Goal: Find contact information: Find contact information

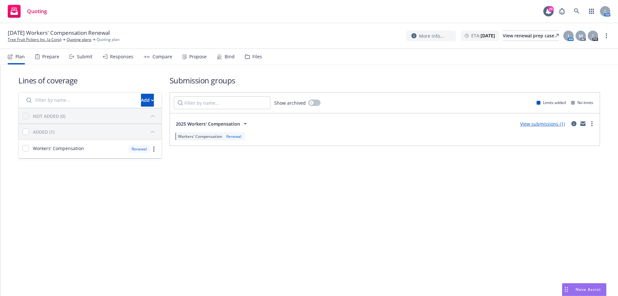
click at [76, 57] on div "Submit" at bounding box center [80, 56] width 23 height 15
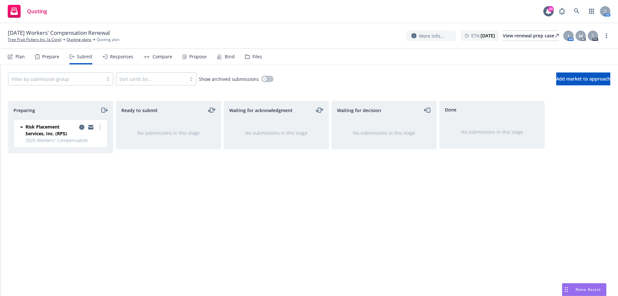
click at [47, 58] on div "Prepare" at bounding box center [50, 56] width 17 height 5
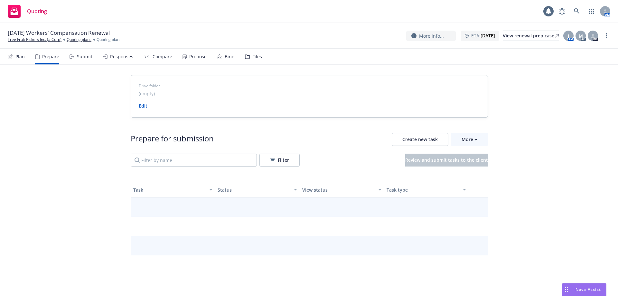
click at [23, 57] on div "Plan" at bounding box center [19, 56] width 9 height 5
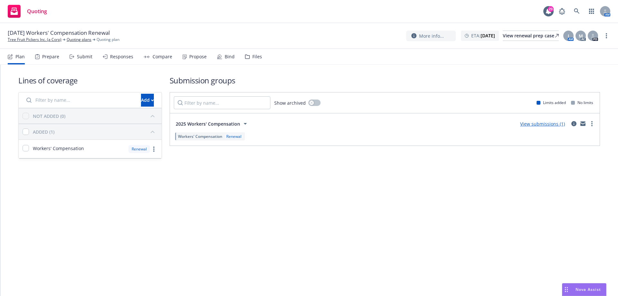
click at [111, 58] on div "Responses" at bounding box center [121, 56] width 23 height 5
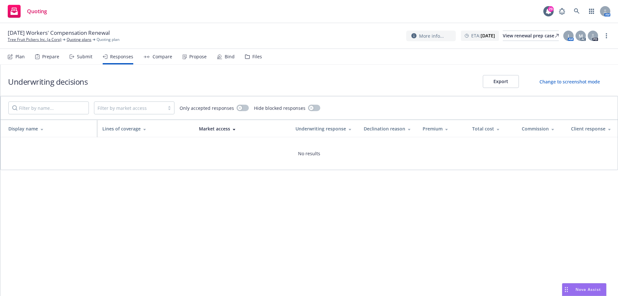
click at [23, 60] on div "Plan" at bounding box center [16, 56] width 17 height 15
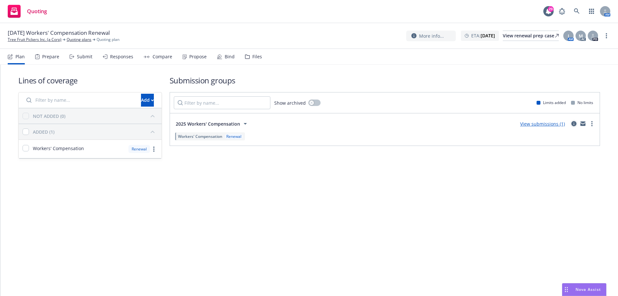
click at [573, 125] on icon "circleInformation" at bounding box center [573, 123] width 5 height 5
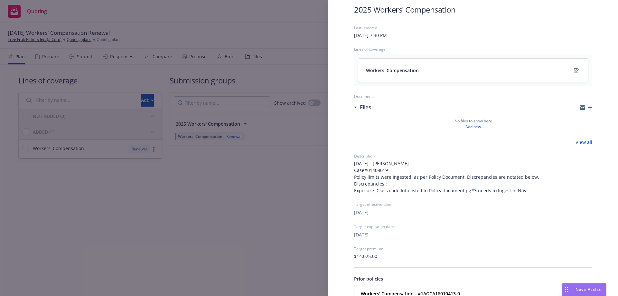
scroll to position [86, 0]
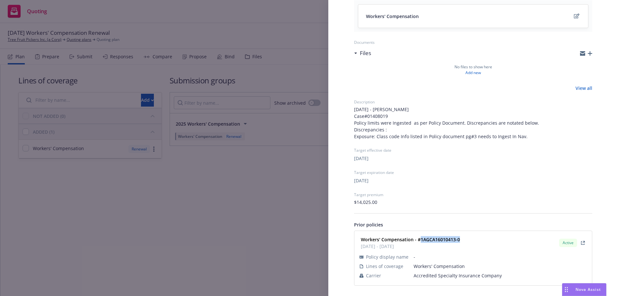
drag, startPoint x: 462, startPoint y: 238, endPoint x: 419, endPoint y: 241, distance: 42.9
click at [419, 241] on div "Workers' Compensation - #1AGCA16010413-0 12/10/2024 - 12/10/2025 Active" at bounding box center [473, 242] width 230 height 16
copy strong "1AGCA16010413-0"
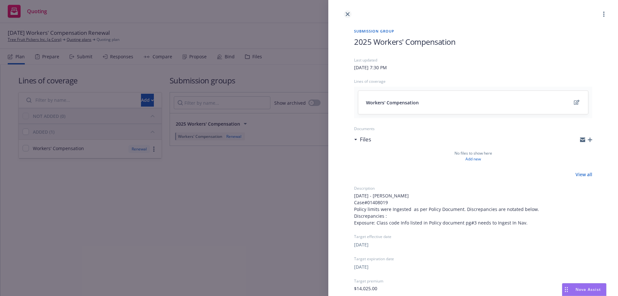
click at [349, 16] on link "close" at bounding box center [348, 14] width 8 height 8
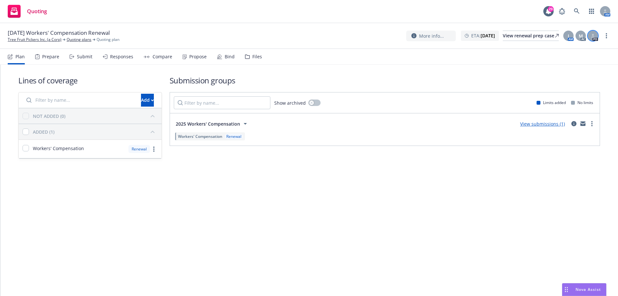
click at [595, 35] on div at bounding box center [592, 36] width 10 height 10
click at [406, 87] on div "Submission groups Show archived Limits added No limits 2025 Workers' Compensati…" at bounding box center [385, 117] width 430 height 84
click at [580, 11] on link at bounding box center [576, 11] width 13 height 13
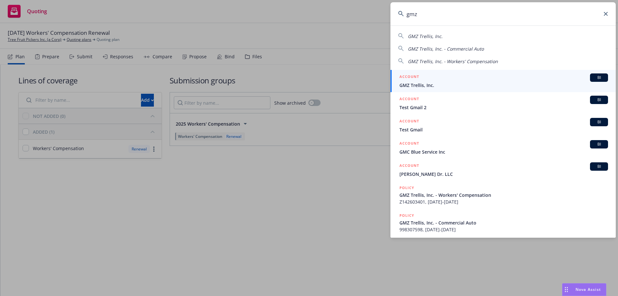
type input "gmz"
click at [428, 31] on div "GMZ Trellis, Inc. GMZ Trellis, Inc. - Commercial Auto GMZ Trellis, Inc. - Worke…" at bounding box center [502, 47] width 225 height 35
click at [422, 82] on span "GMZ Trellis, Inc." at bounding box center [503, 85] width 208 height 7
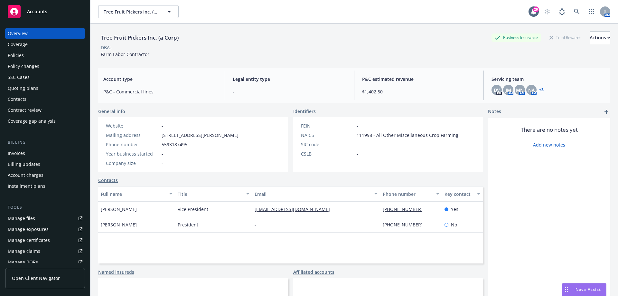
click at [43, 51] on div "Policies" at bounding box center [45, 55] width 75 height 10
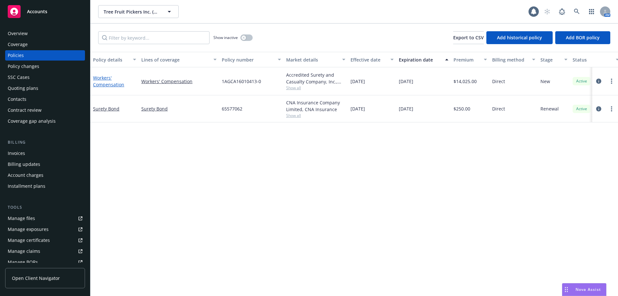
click at [105, 86] on link "Workers' Compensation" at bounding box center [108, 81] width 31 height 13
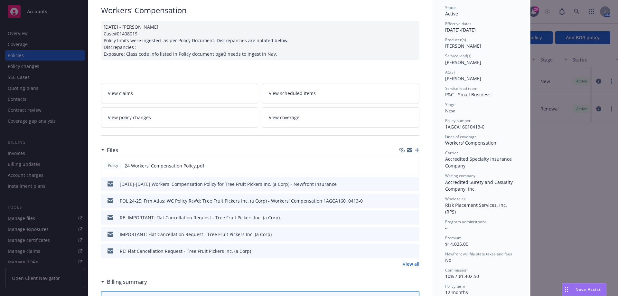
scroll to position [96, 0]
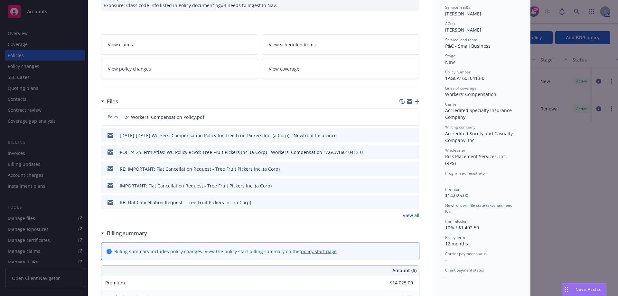
click at [404, 216] on link "View all" at bounding box center [410, 215] width 17 height 7
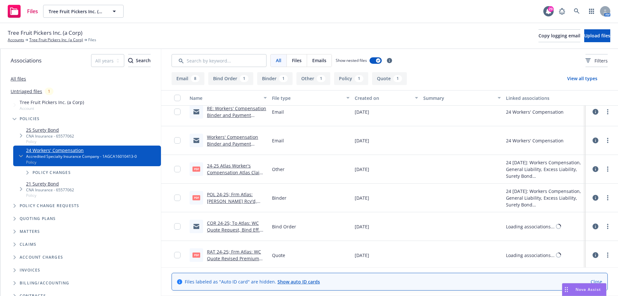
scroll to position [209, 0]
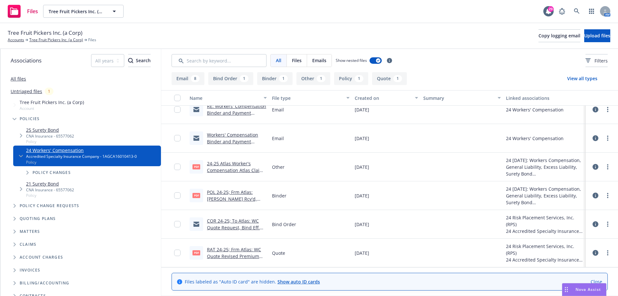
click at [228, 227] on link "COR 24-25; To Atlas: WC Quote Request, Bind Eff. 12/10/24.msg" at bounding box center [233, 227] width 53 height 20
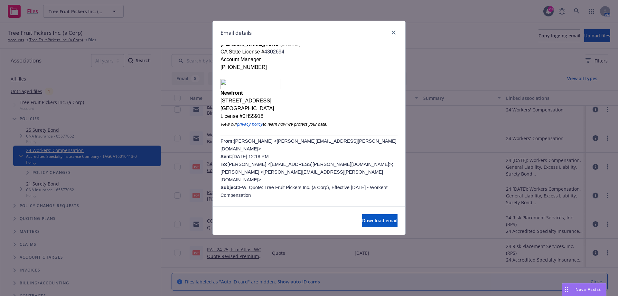
scroll to position [515, 0]
click at [390, 32] on link "close" at bounding box center [393, 33] width 8 height 8
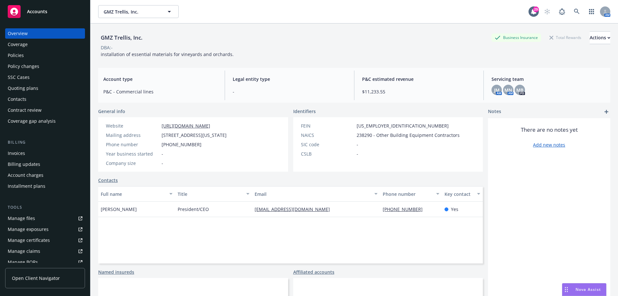
click at [17, 102] on div "Contacts" at bounding box center [17, 99] width 19 height 10
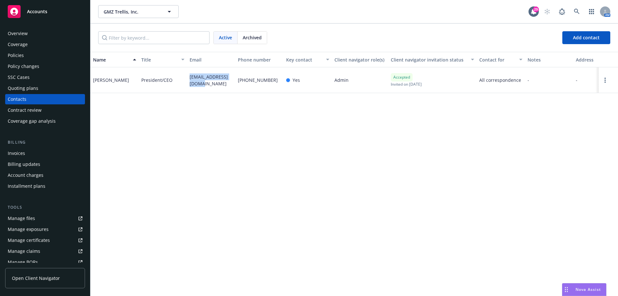
drag, startPoint x: 195, startPoint y: 85, endPoint x: 186, endPoint y: 75, distance: 13.7
click at [186, 76] on div "Valeria Gomez President/CEO gmztrellis@gmail.com 559-614-4556 Yes Admin Accepte…" at bounding box center [353, 80] width 527 height 26
copy div "gmztrellis@gmail.com"
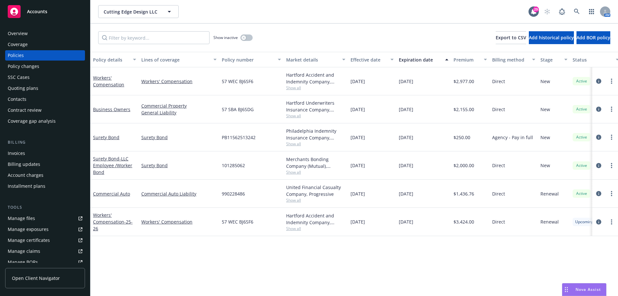
click at [28, 154] on div "Invoices" at bounding box center [45, 153] width 75 height 10
